Goal: Check status: Check status

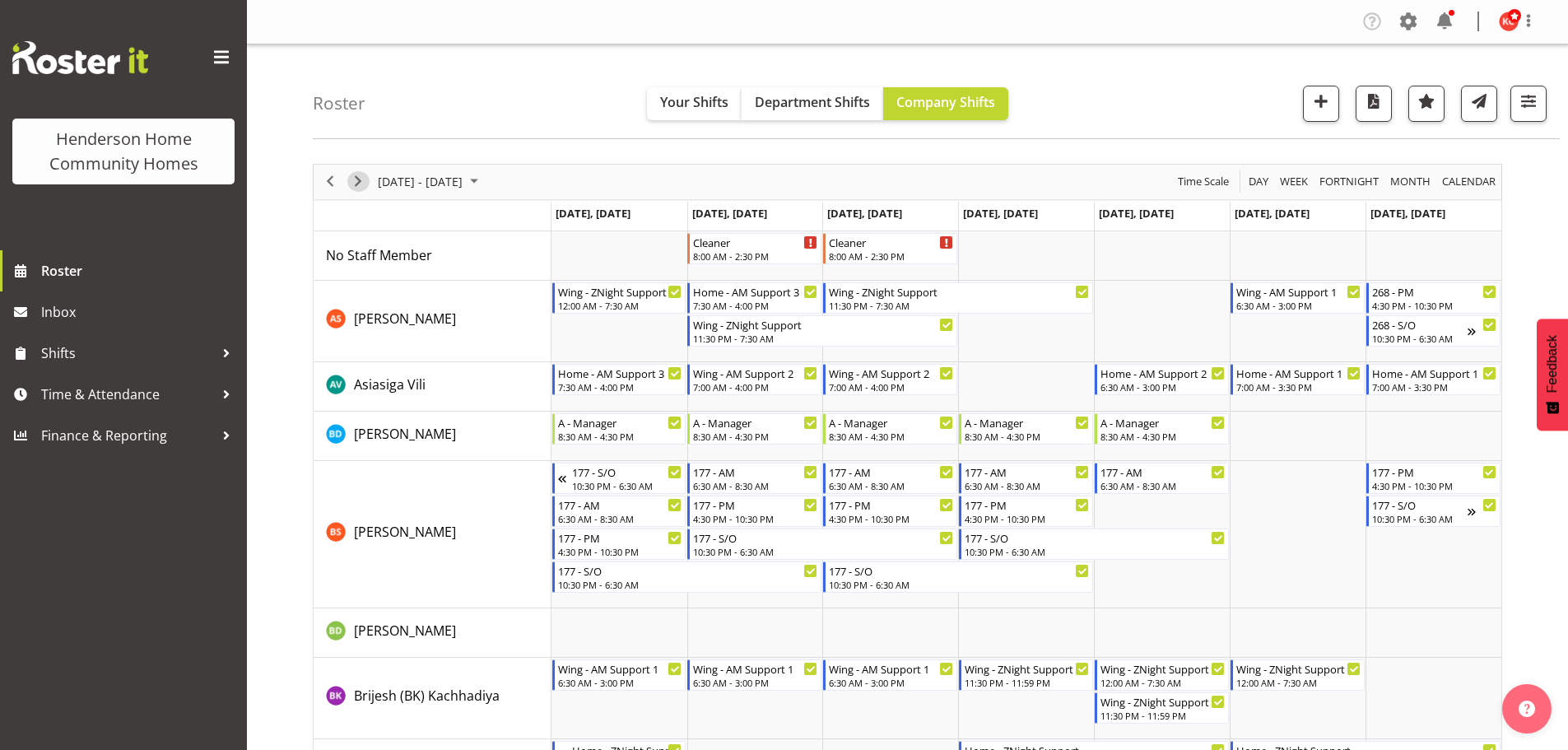
click at [361, 180] on span "Next" at bounding box center [358, 181] width 20 height 20
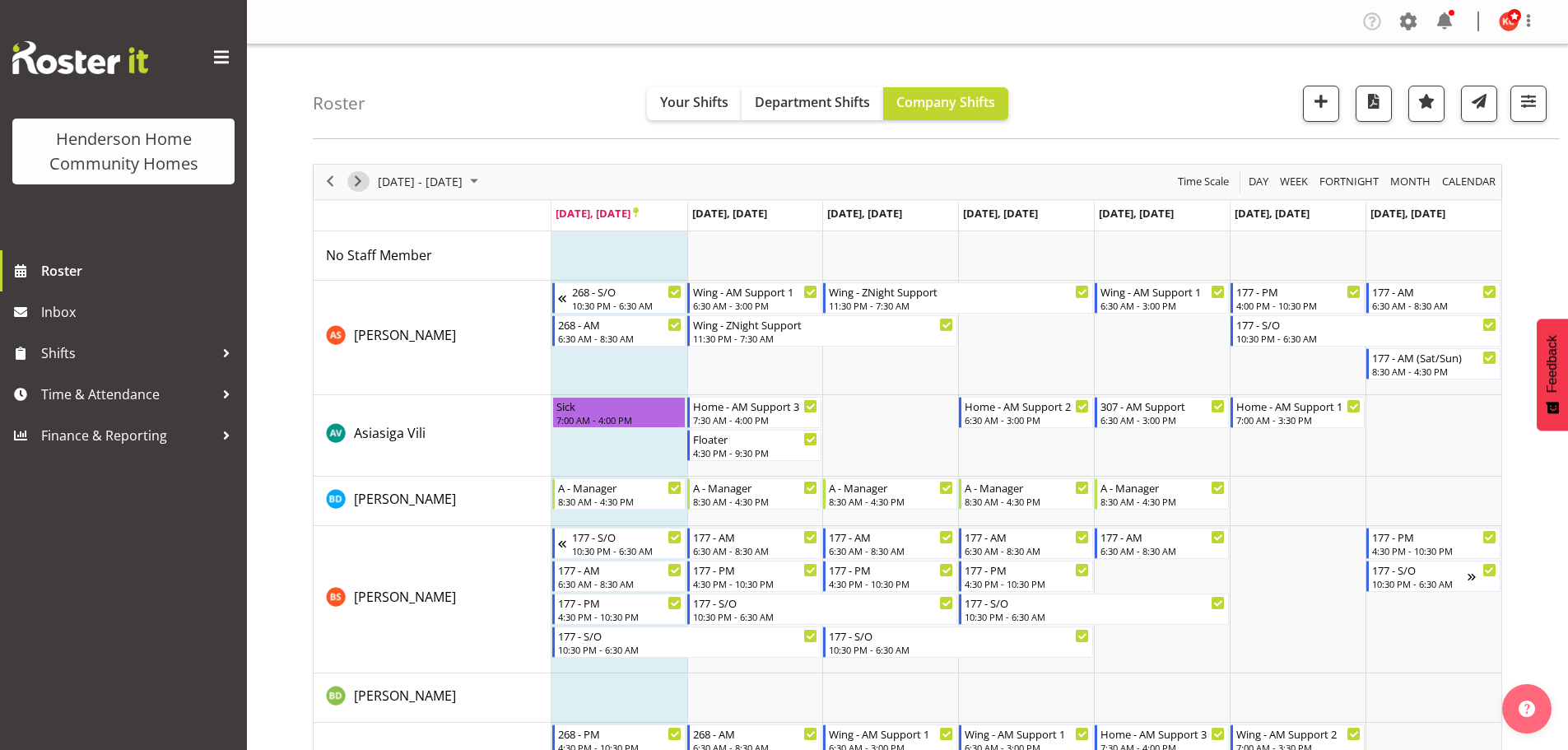
click at [361, 180] on span "Next" at bounding box center [358, 181] width 20 height 20
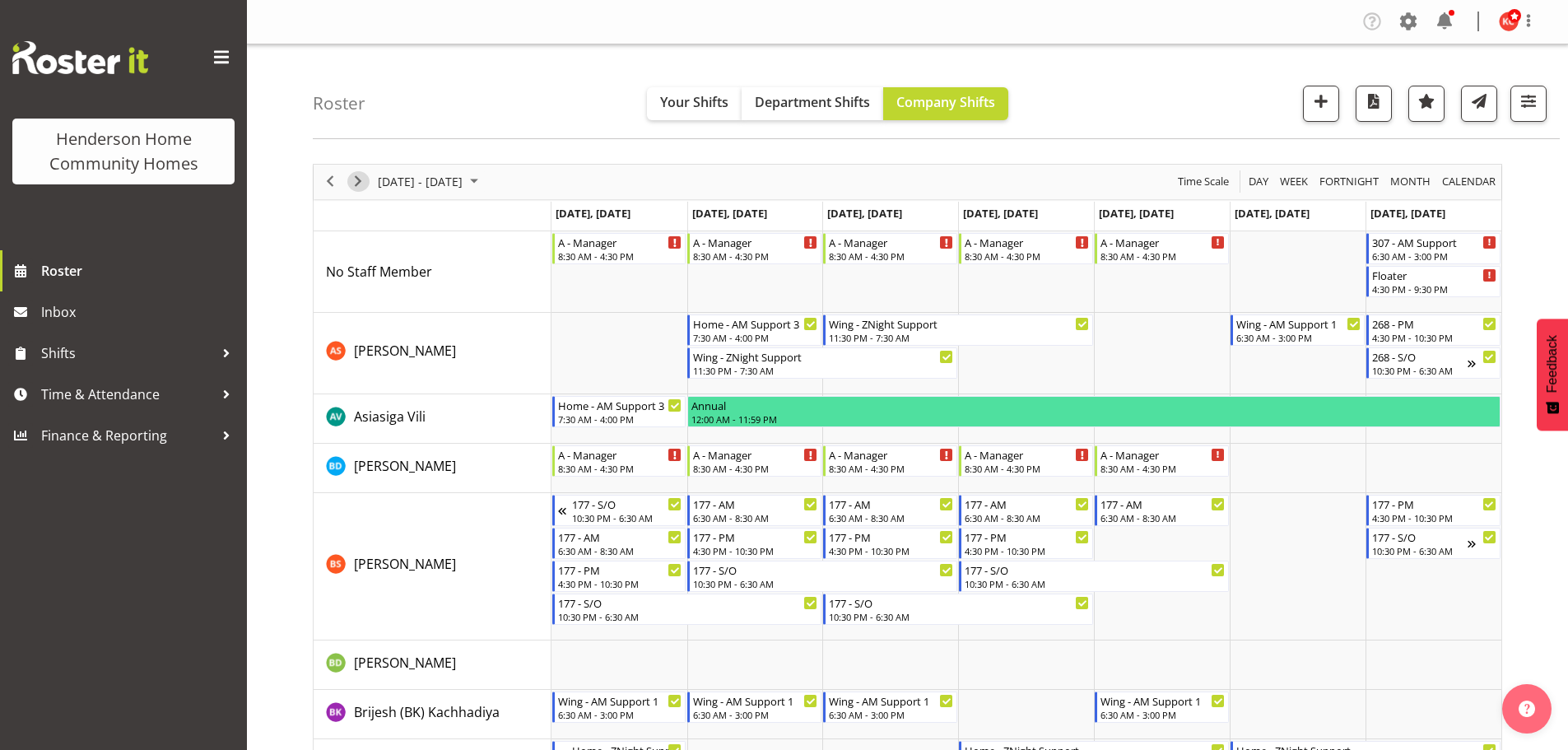
click at [361, 180] on span "Next" at bounding box center [358, 181] width 20 height 20
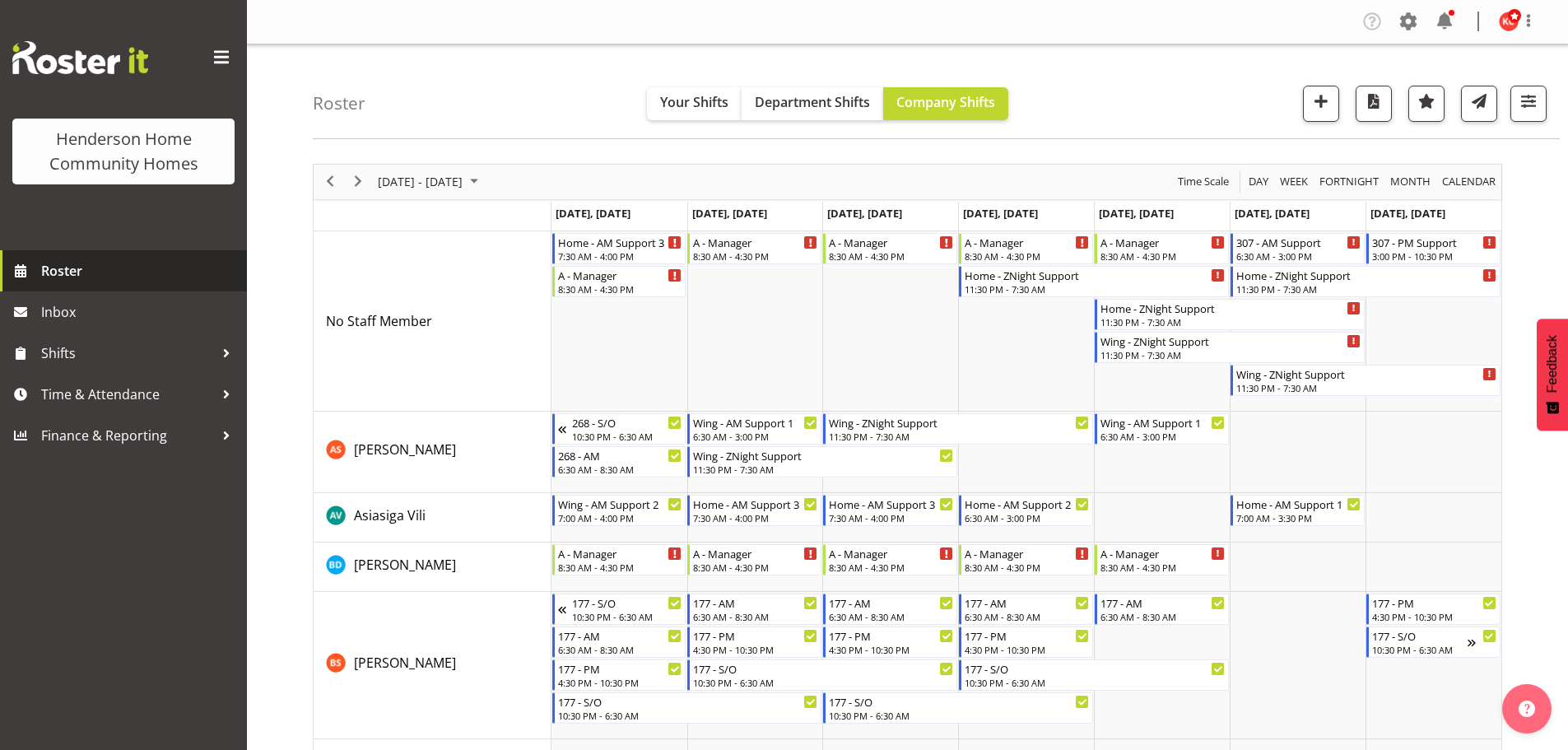
click at [74, 265] on span "Roster" at bounding box center [139, 270] width 197 height 24
